Goal: Task Accomplishment & Management: Use online tool/utility

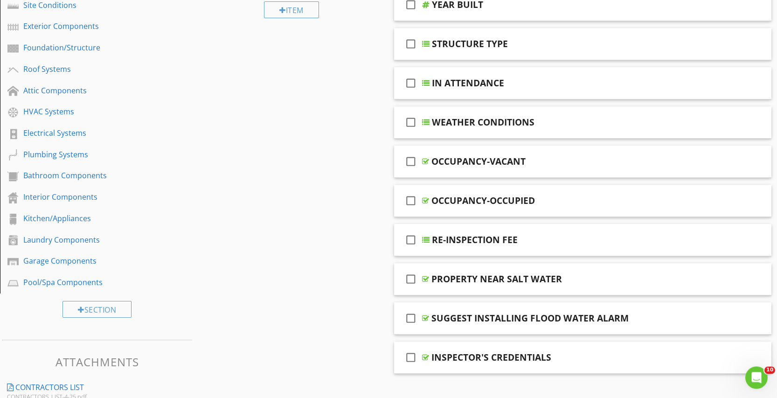
scroll to position [190, 0]
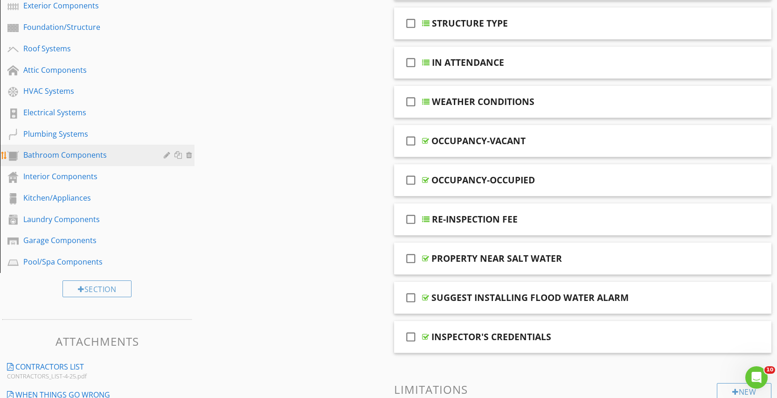
click at [46, 152] on div "Bathroom Components" at bounding box center [86, 154] width 127 height 11
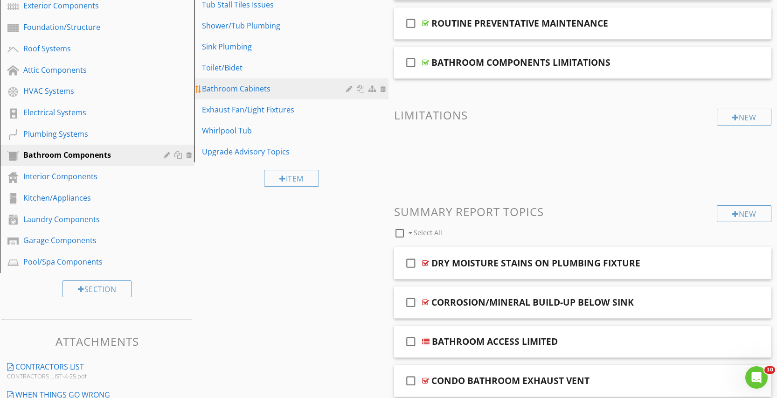
scroll to position [0, 0]
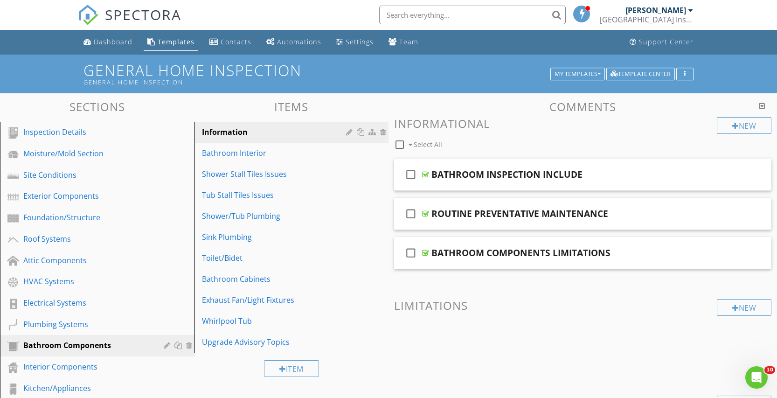
click at [764, 105] on div at bounding box center [762, 105] width 7 height 7
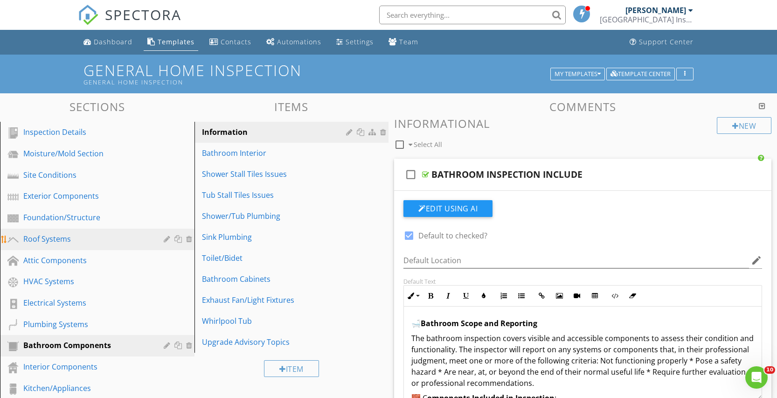
click at [58, 238] on div "Roof Systems" at bounding box center [86, 238] width 127 height 11
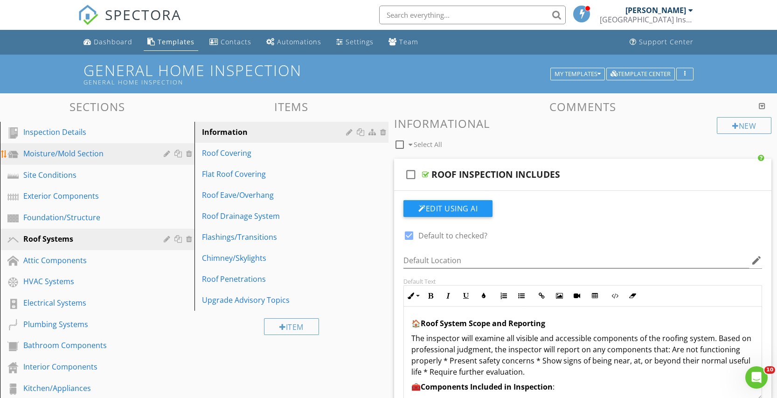
click at [50, 154] on div "Moisture/Mold Section" at bounding box center [86, 153] width 127 height 11
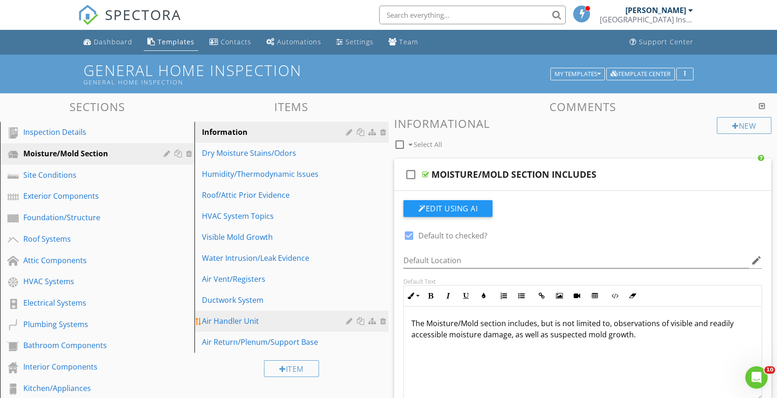
click at [225, 314] on link "Air Handler Unit" at bounding box center [293, 321] width 192 height 21
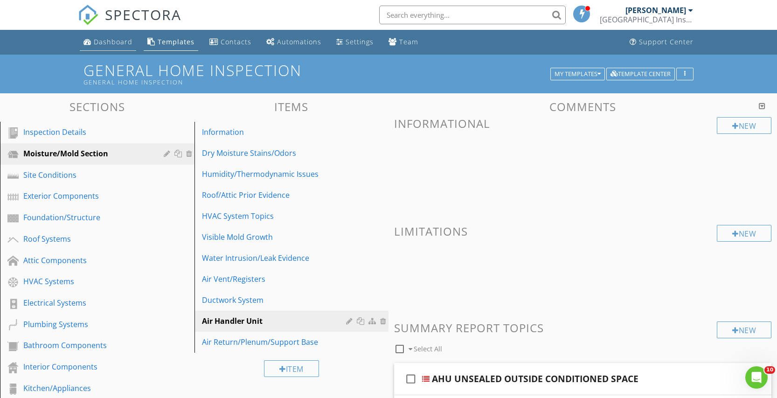
click at [117, 43] on div "Dashboard" at bounding box center [113, 41] width 39 height 9
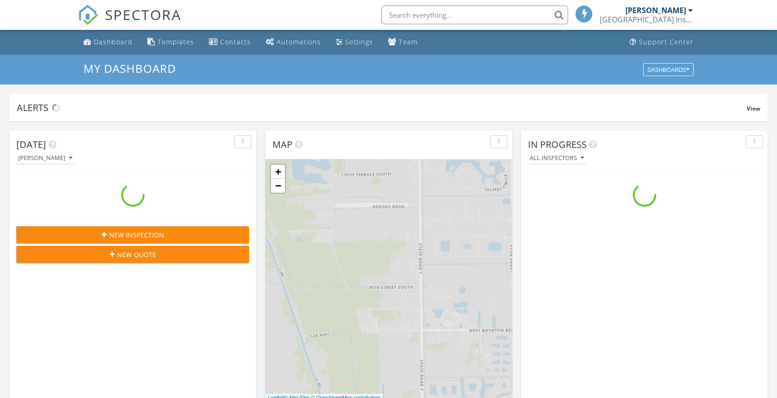
scroll to position [850, 778]
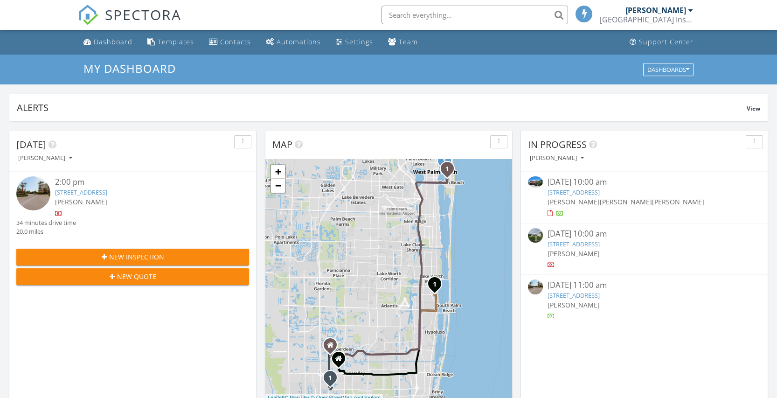
click at [405, 9] on input "text" at bounding box center [475, 15] width 187 height 19
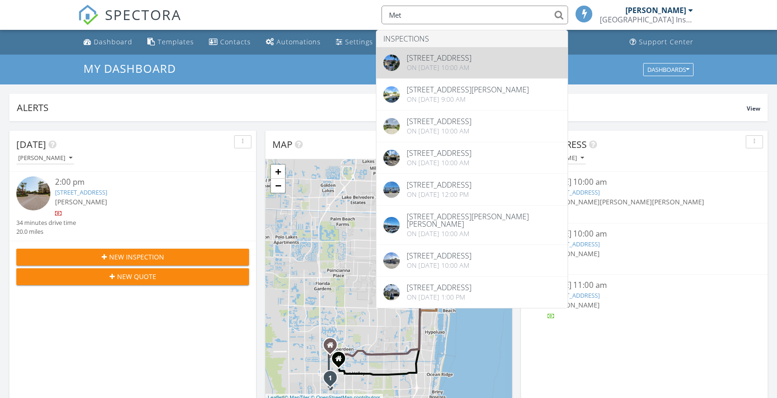
type input "Met"
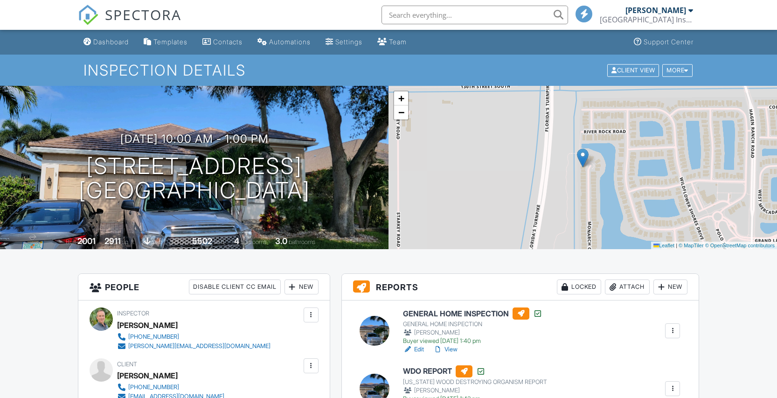
scroll to position [190, 0]
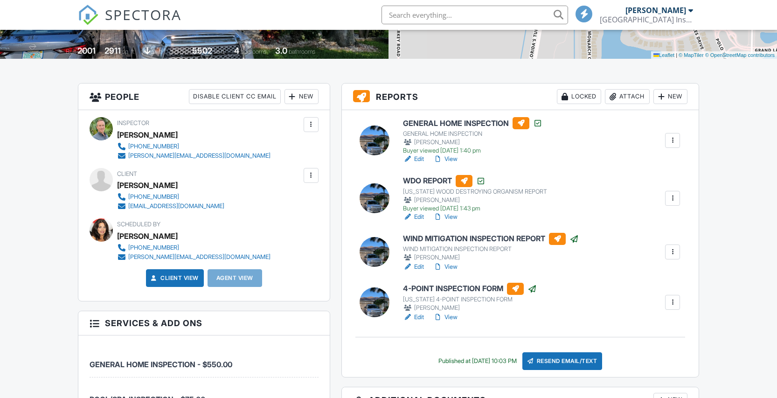
click at [457, 315] on link "View" at bounding box center [446, 317] width 24 height 9
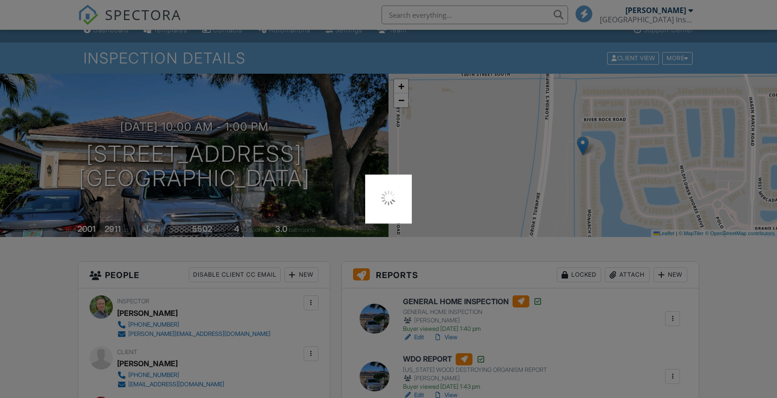
scroll to position [0, 0]
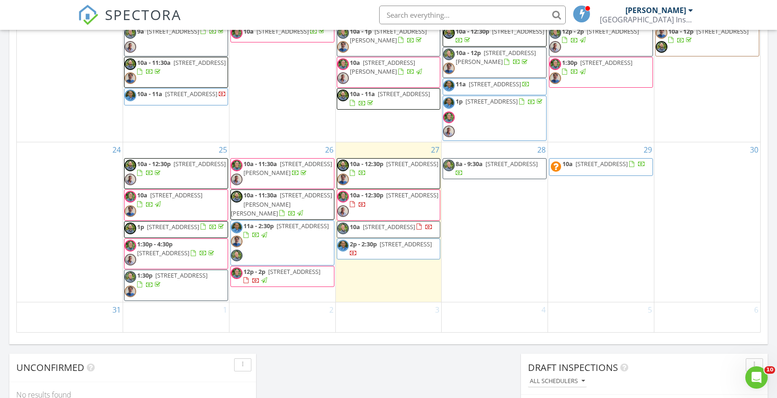
scroll to position [278, 0]
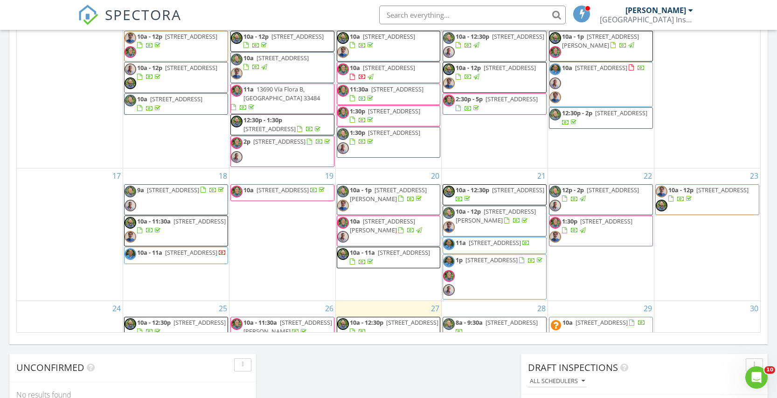
click at [185, 225] on span "1121 Sand Drift Way D, West Palm Beach 33411" at bounding box center [200, 221] width 52 height 8
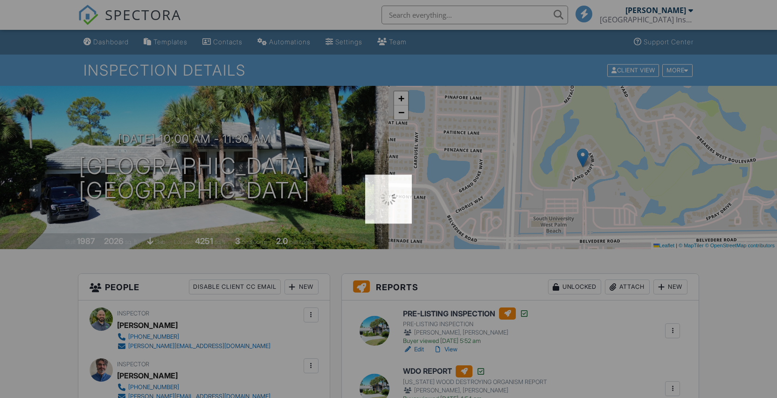
scroll to position [190, 0]
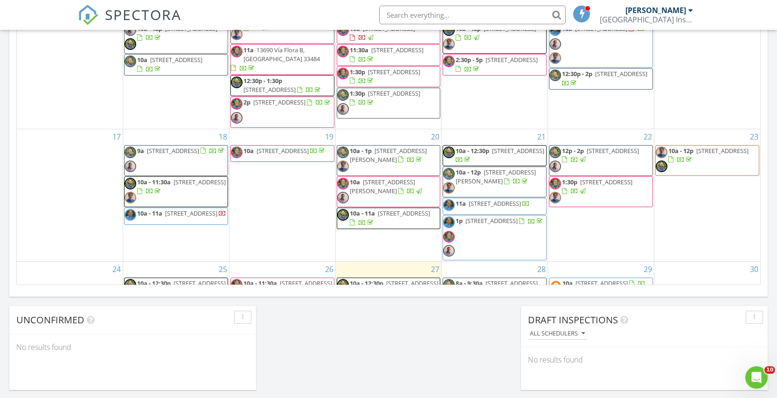
scroll to position [246, 0]
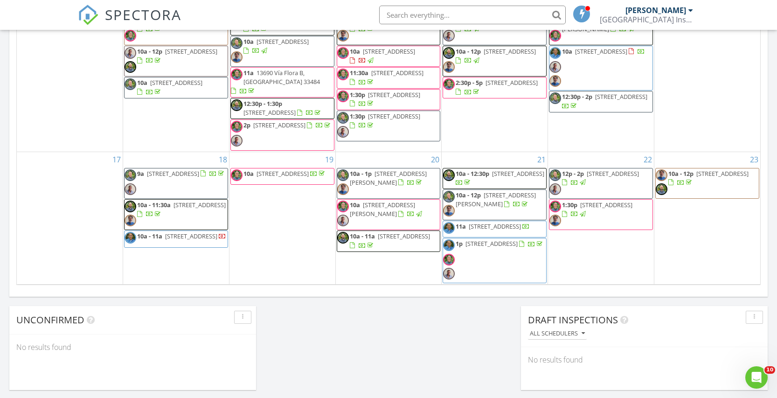
click at [189, 209] on span "[STREET_ADDRESS]" at bounding box center [200, 205] width 52 height 8
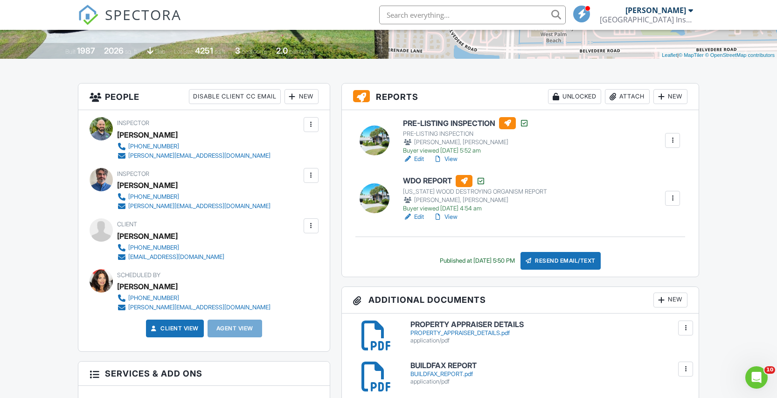
click at [455, 155] on link "View" at bounding box center [446, 158] width 24 height 9
